Goal: Task Accomplishment & Management: Use online tool/utility

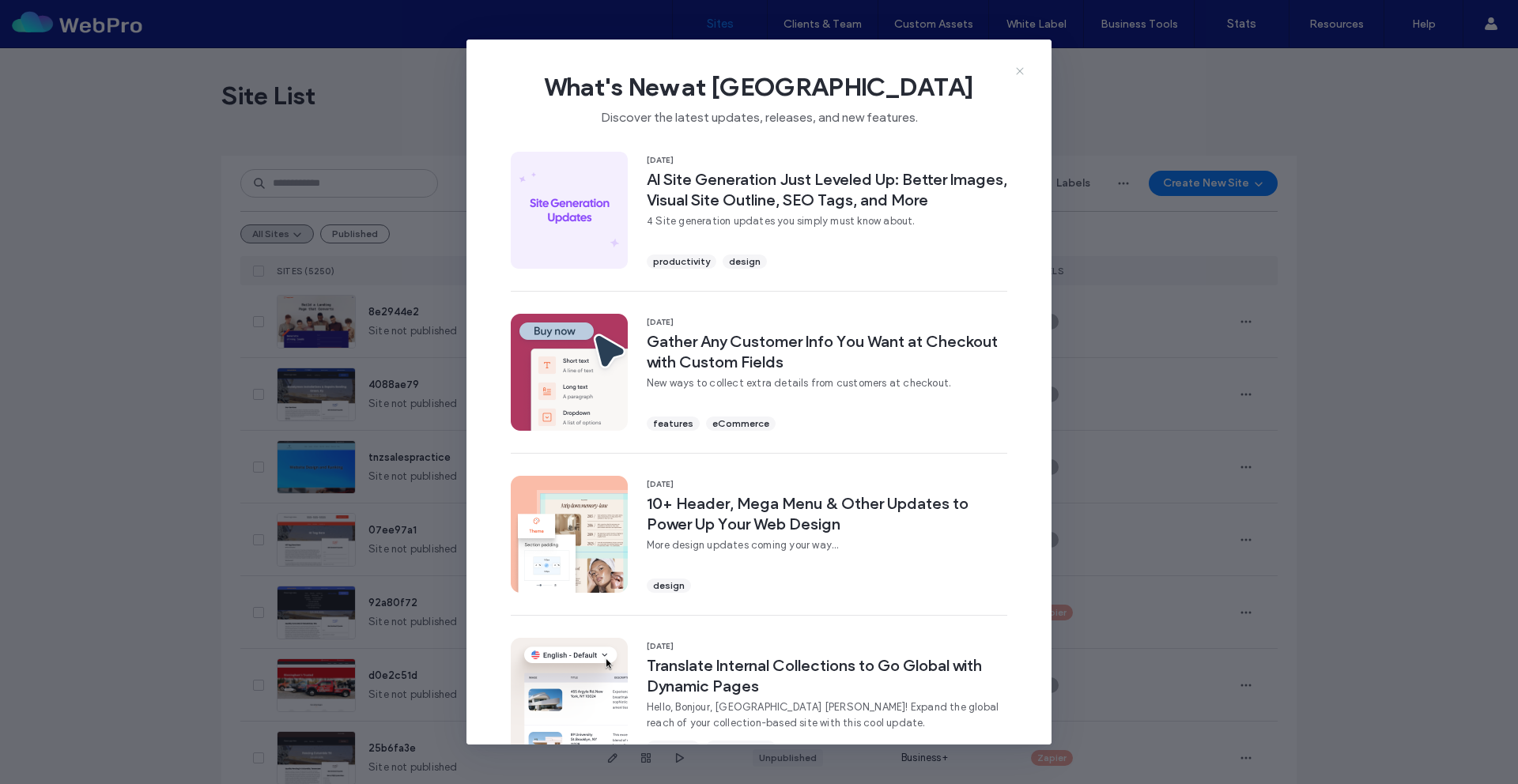
click at [1018, 74] on icon at bounding box center [1020, 70] width 12 height 12
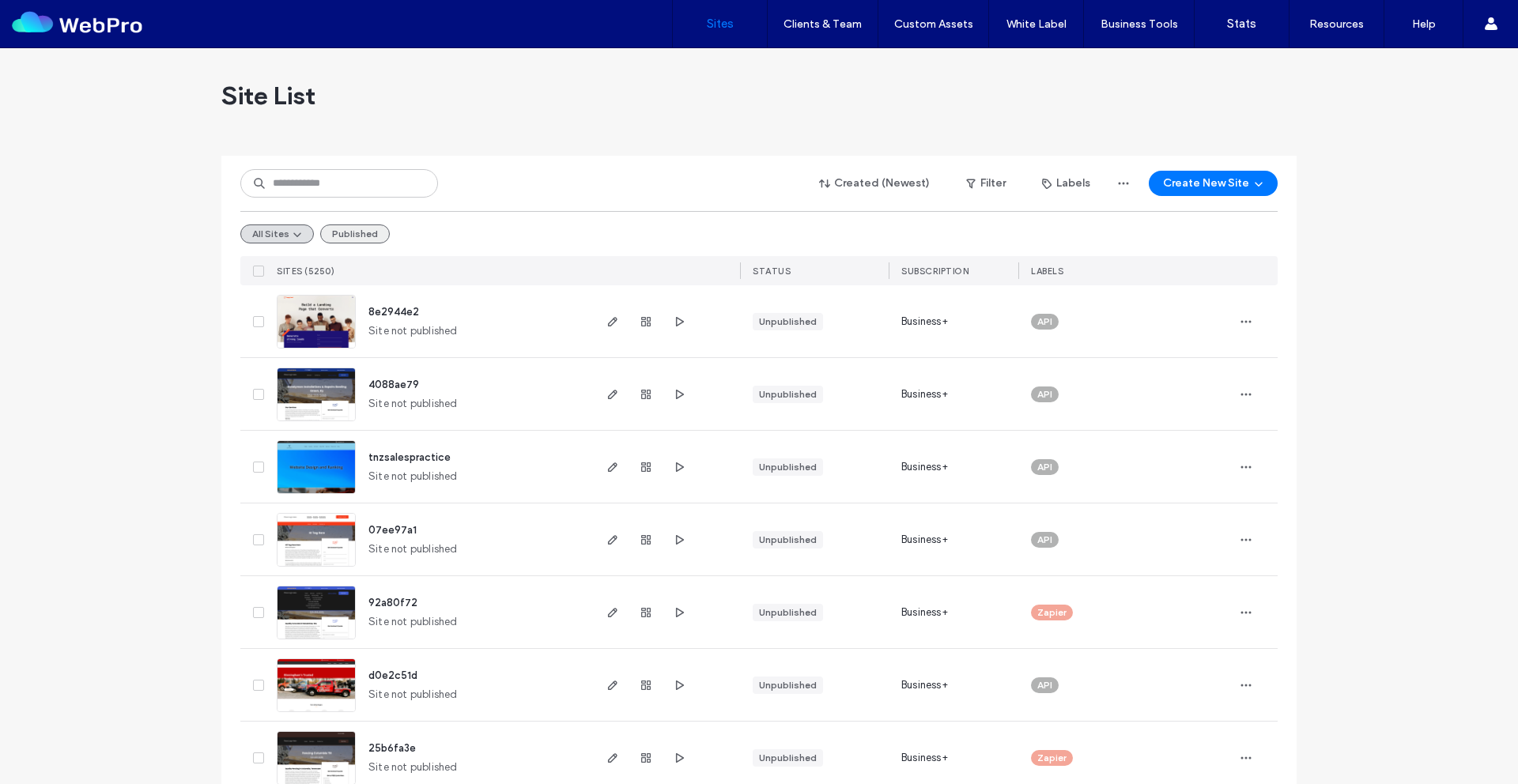
click at [357, 231] on button "Published" at bounding box center [355, 234] width 69 height 19
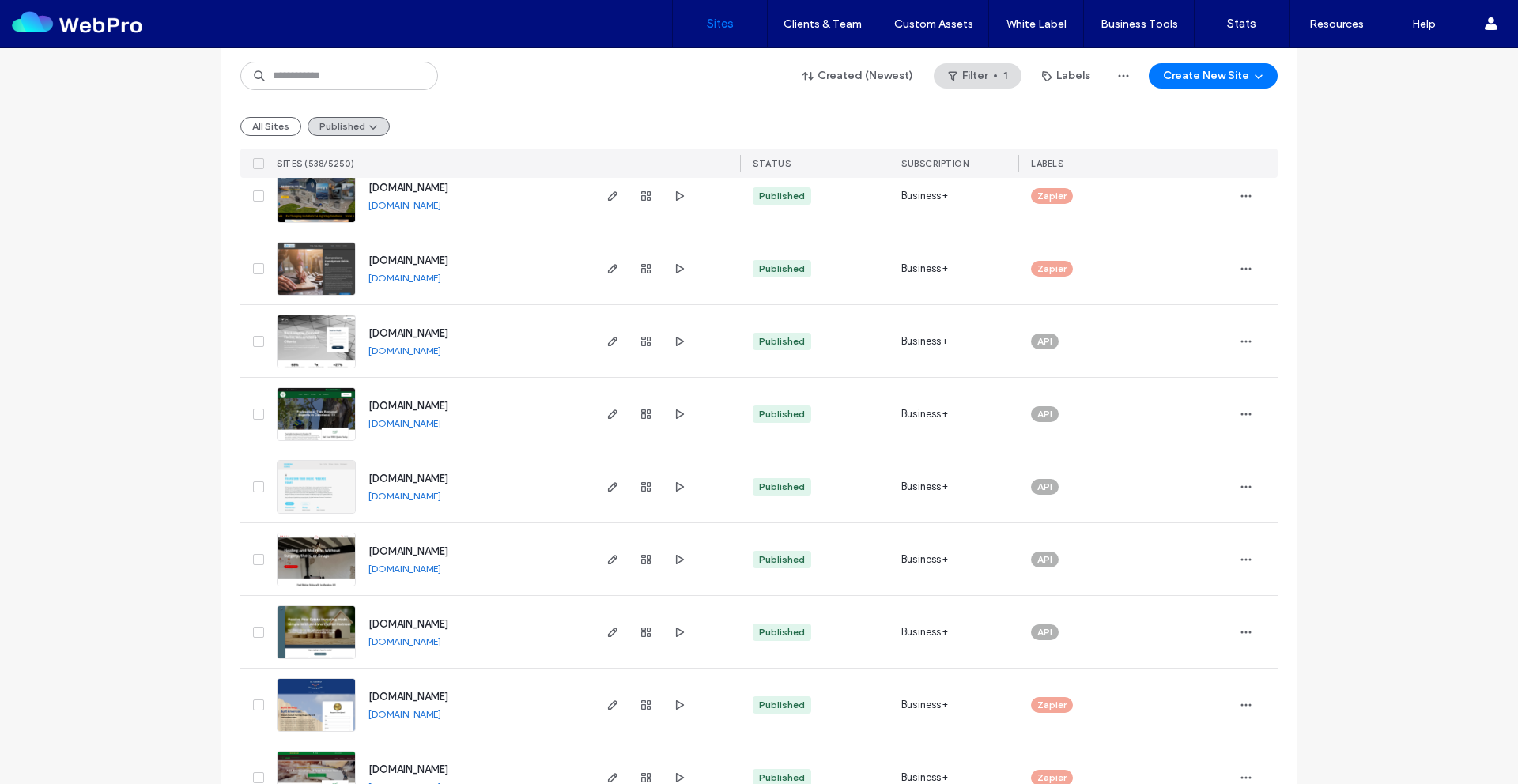
scroll to position [4493, 0]
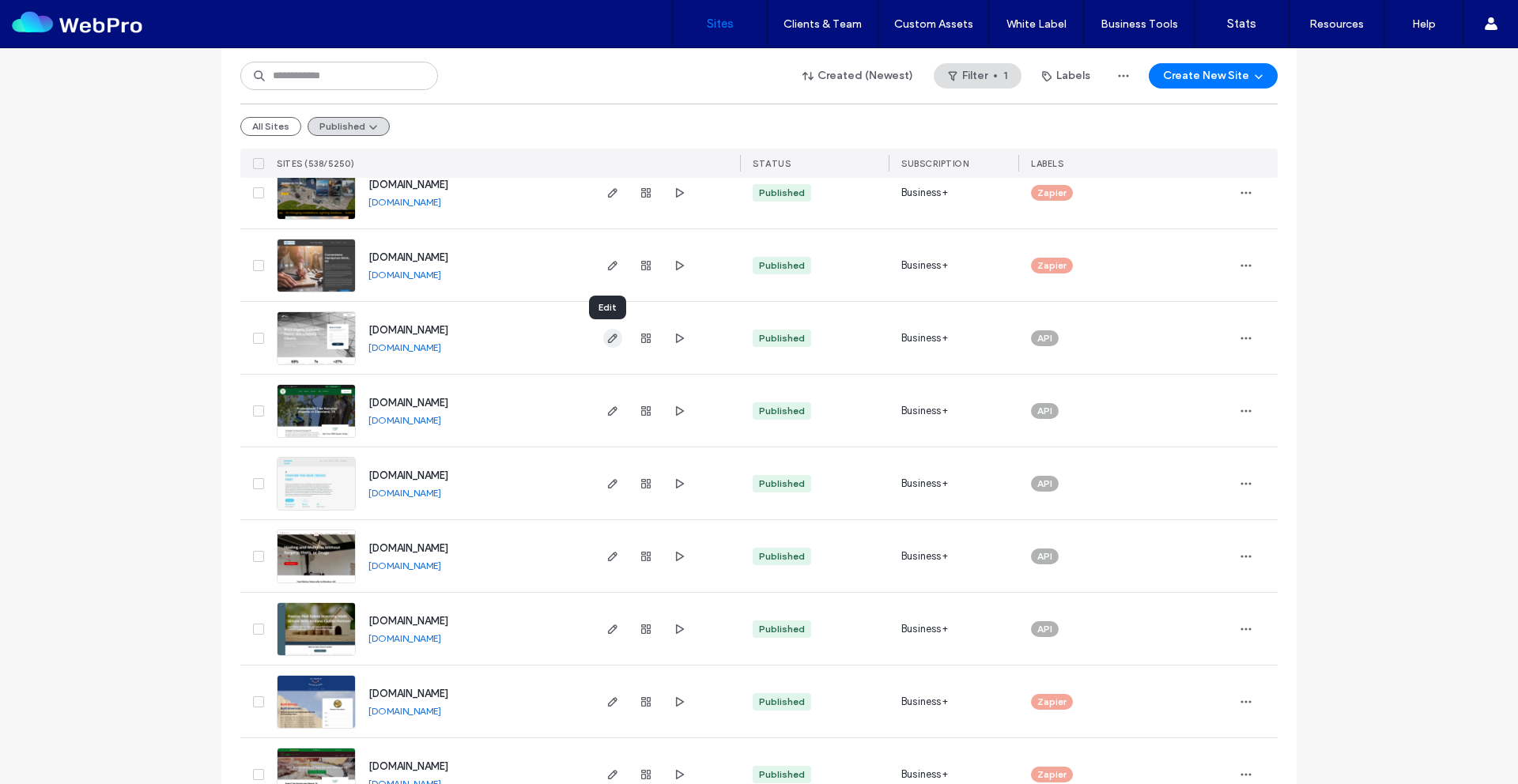
click at [607, 342] on icon "button" at bounding box center [612, 338] width 12 height 12
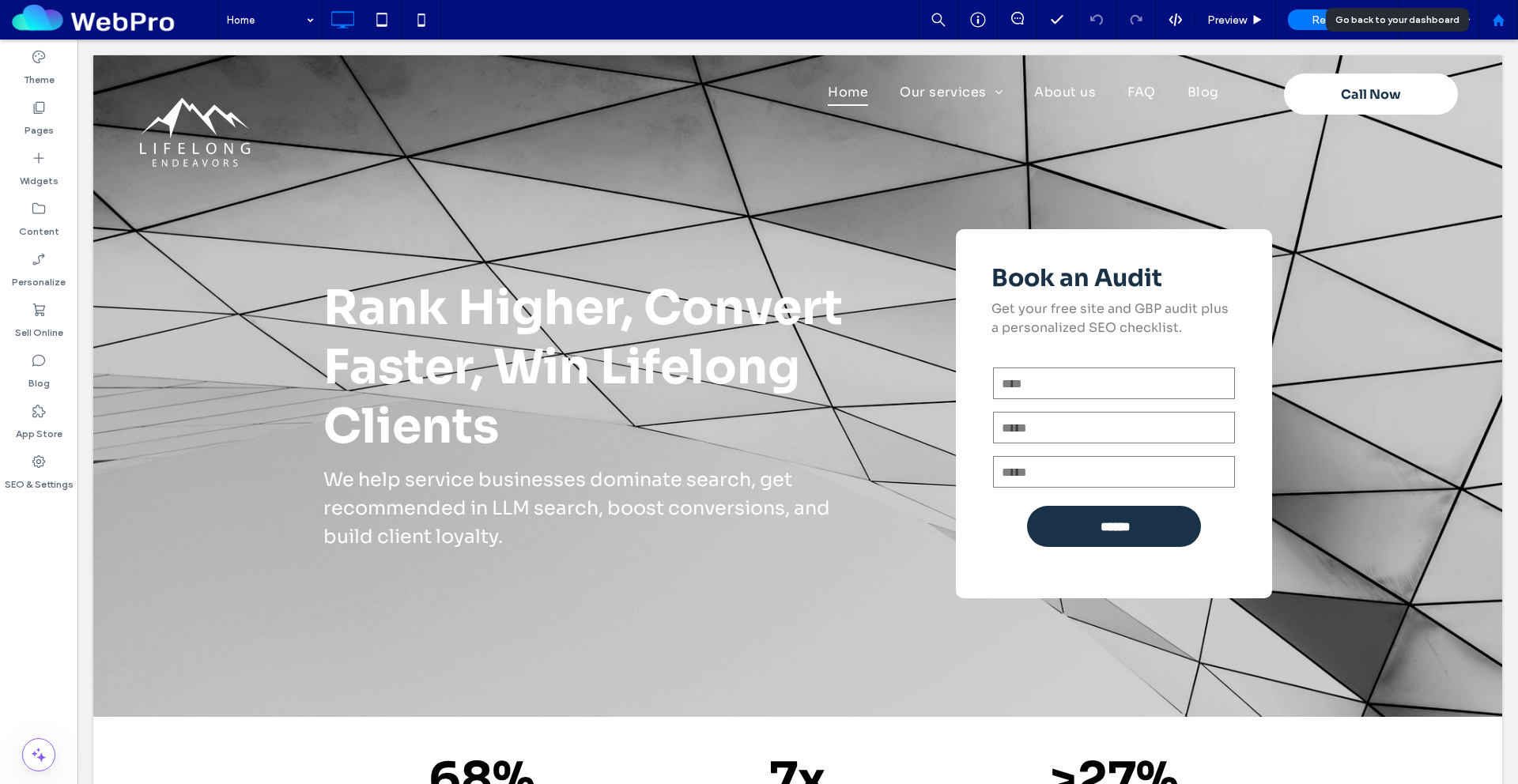
click at [1497, 19] on use at bounding box center [1498, 19] width 12 height 12
